Goal: Transaction & Acquisition: Purchase product/service

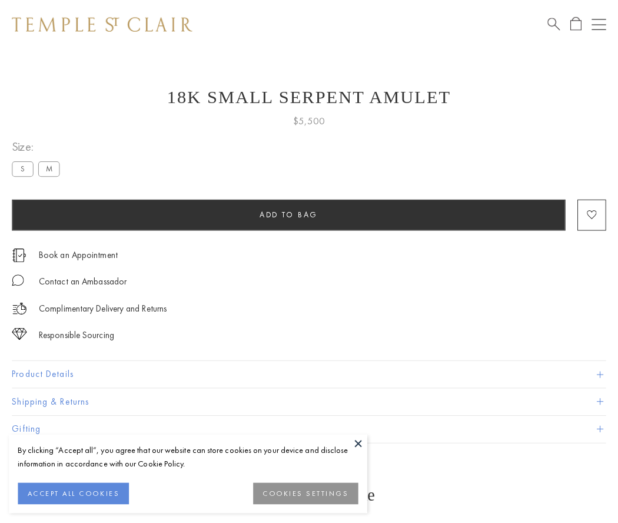
scroll to position [11, 0]
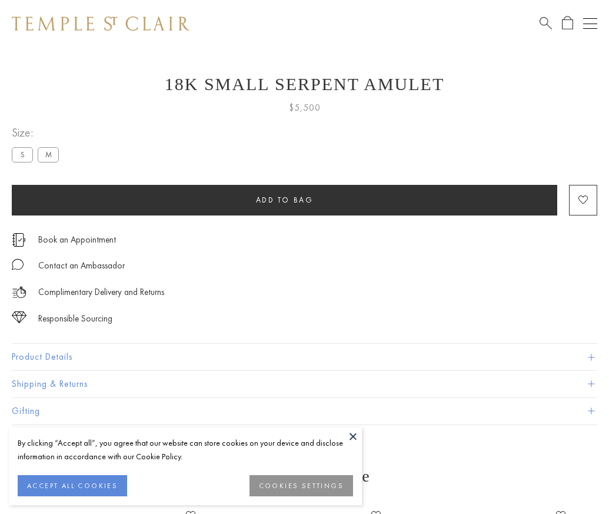
click at [284, 200] on span "Add to bag" at bounding box center [285, 200] width 58 height 10
